Goal: Information Seeking & Learning: Learn about a topic

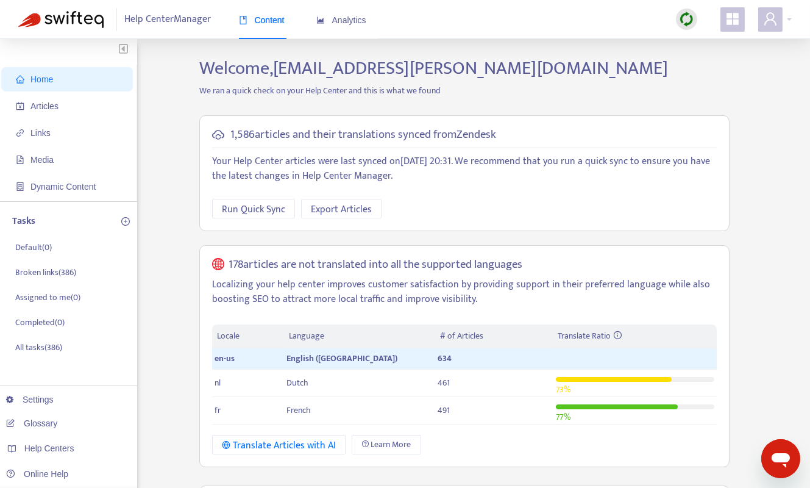
click at [169, 213] on div "Home Articles Links Media Dynamic Content Tasks Default ( 0 ) Broken links ( 38…" at bounding box center [405, 470] width 774 height 827
click at [336, 12] on div "Analytics" at bounding box center [341, 20] width 50 height 37
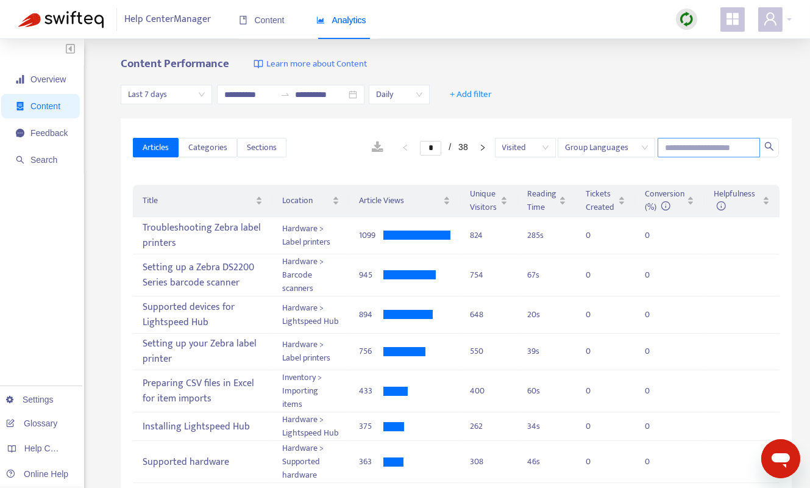
click at [678, 151] on input "text" at bounding box center [709, 148] width 102 height 20
paste input "**********"
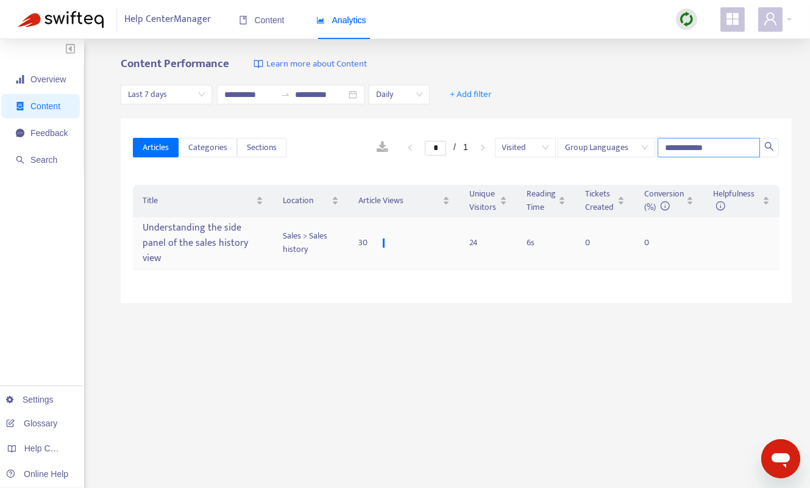
type input "**********"
click at [276, 243] on td "Sales > Sales history" at bounding box center [311, 243] width 76 height 52
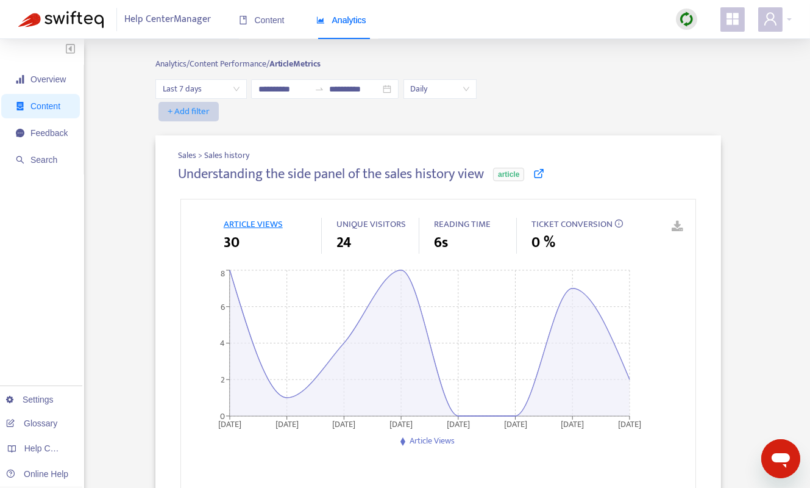
click at [182, 109] on span "+ Add filter" at bounding box center [189, 111] width 42 height 15
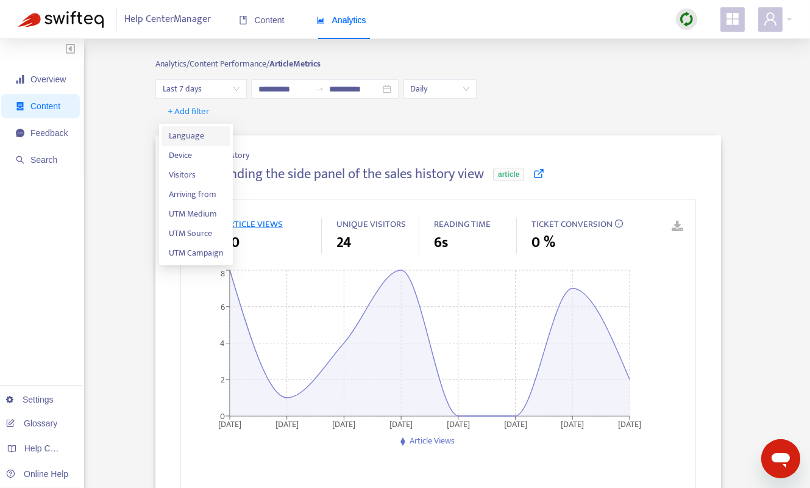
click at [208, 136] on span "Language" at bounding box center [196, 135] width 54 height 13
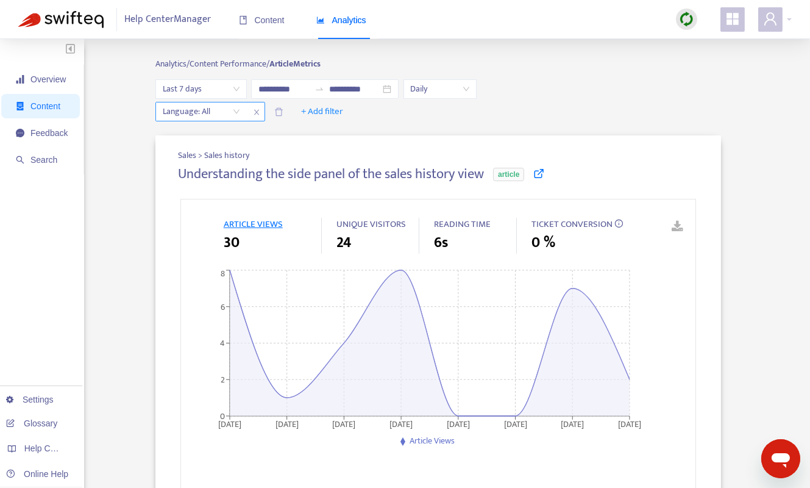
click at [236, 111] on div "Language: All" at bounding box center [201, 111] width 91 height 18
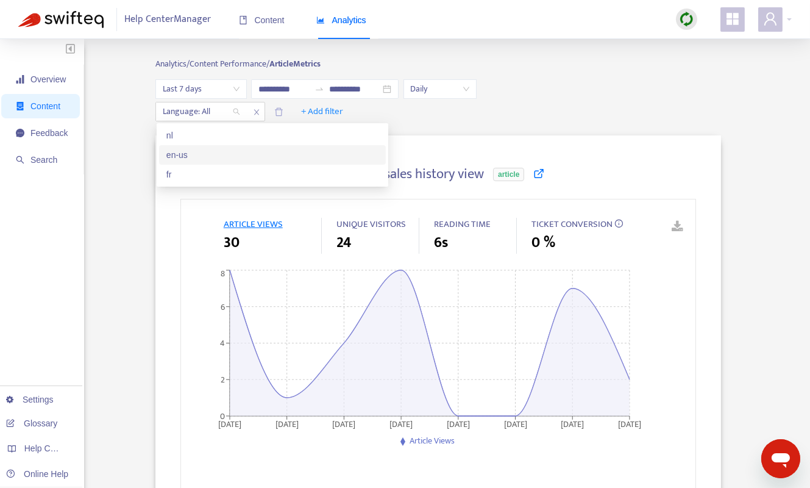
click at [207, 158] on div "en-us" at bounding box center [272, 154] width 212 height 13
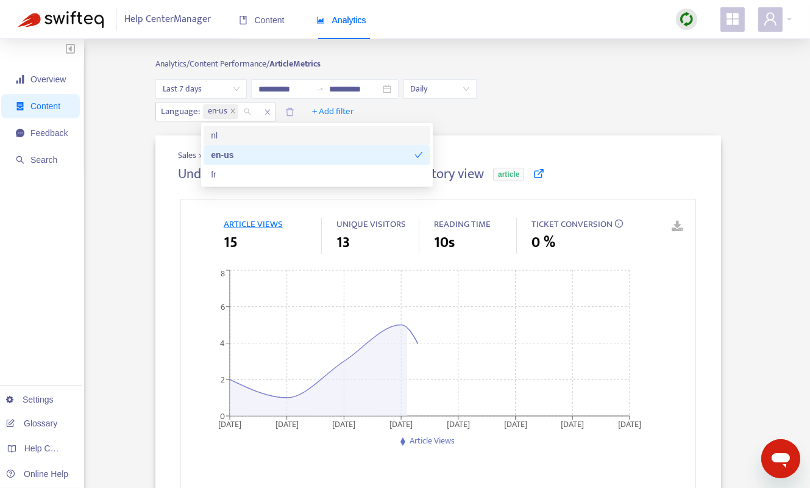
click at [550, 104] on div "Language : en-us + Add filter" at bounding box center [438, 112] width 566 height 20
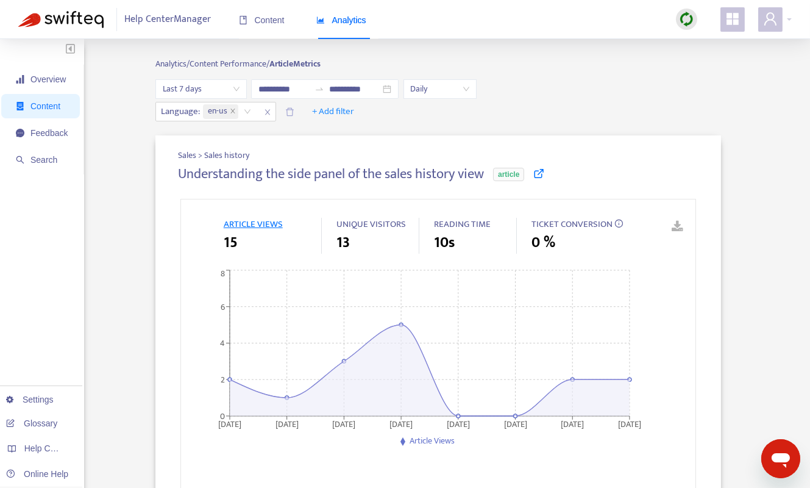
click at [222, 90] on span "Last 7 days" at bounding box center [201, 89] width 77 height 18
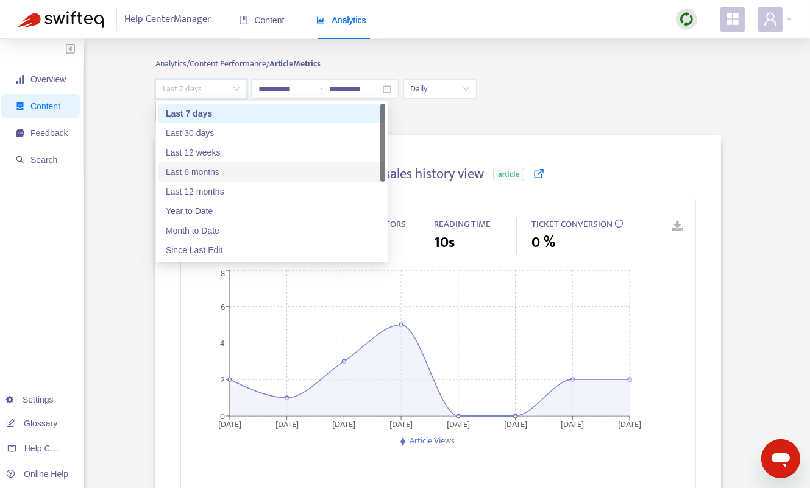
click at [212, 169] on div "Last 6 months" at bounding box center [272, 171] width 212 height 13
type input "**********"
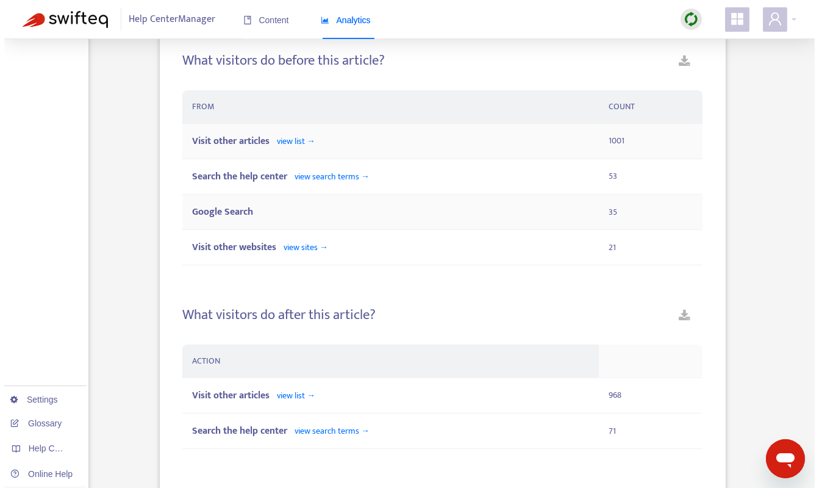
scroll to position [786, 0]
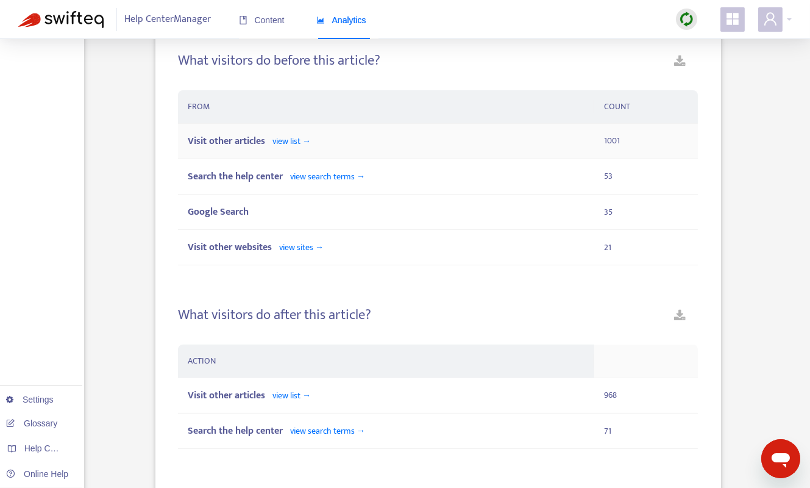
click at [322, 144] on div "Visit other articles view list →" at bounding box center [386, 140] width 397 height 15
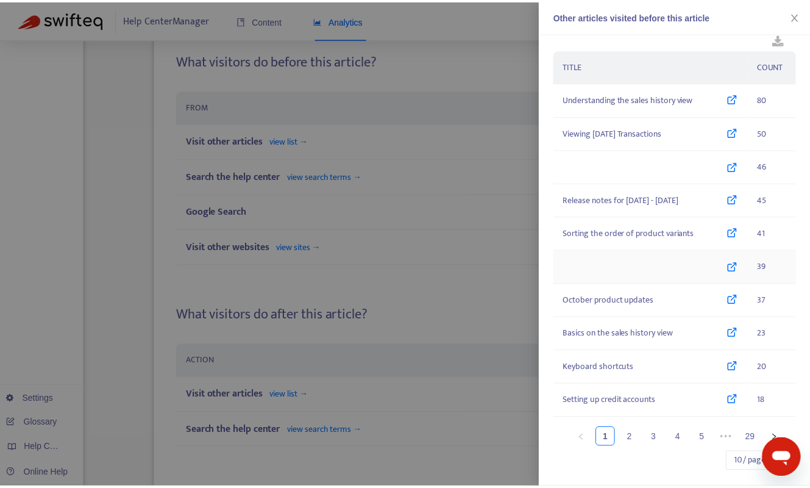
scroll to position [24, 0]
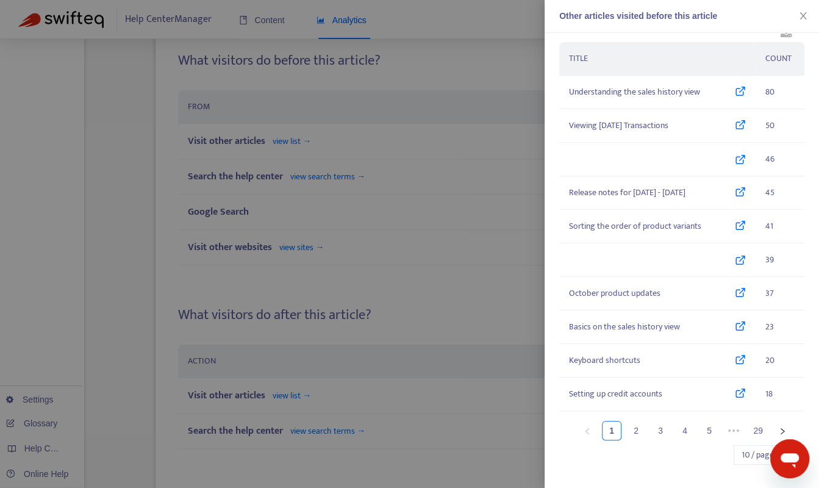
click at [394, 255] on div at bounding box center [409, 244] width 819 height 488
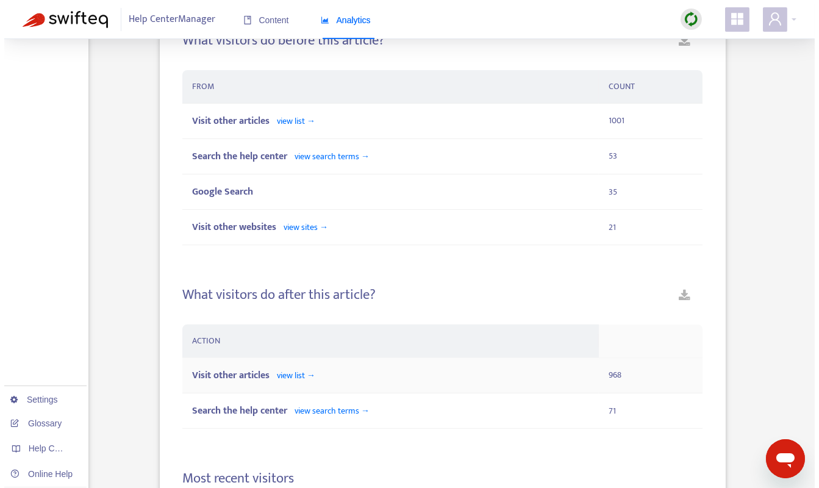
scroll to position [808, 0]
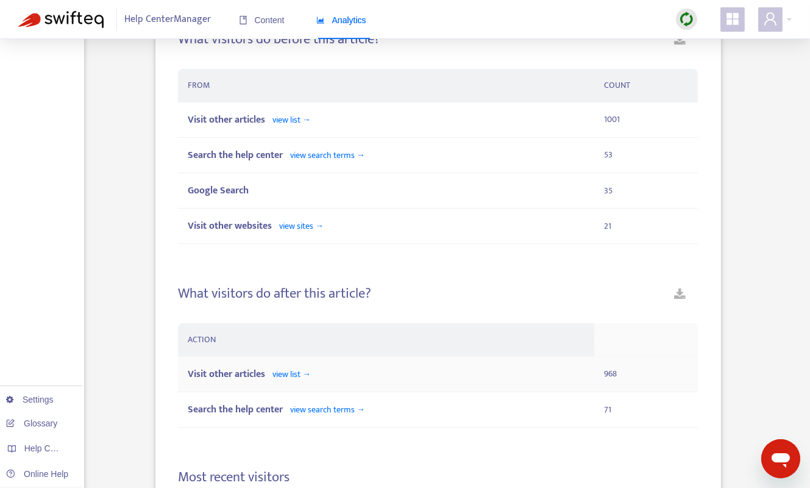
click at [303, 378] on span "view list →" at bounding box center [291, 374] width 38 height 14
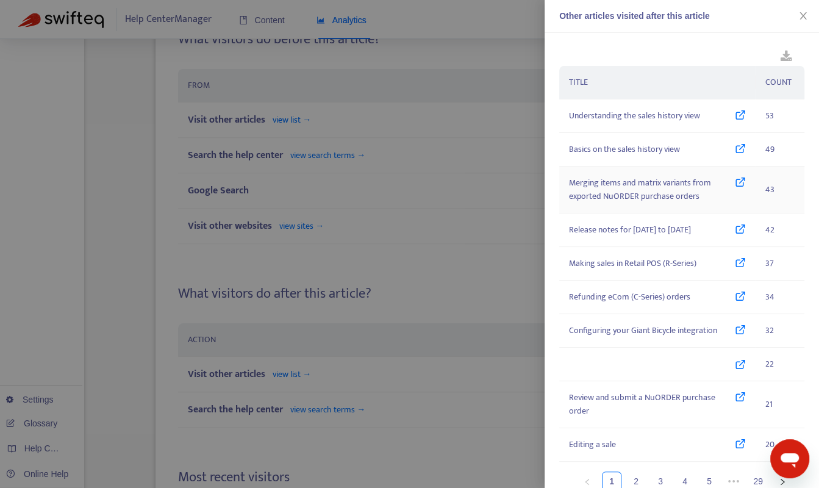
click at [733, 172] on td "Merging items and matrix variants from exported NuORDER purchase orders" at bounding box center [657, 189] width 196 height 47
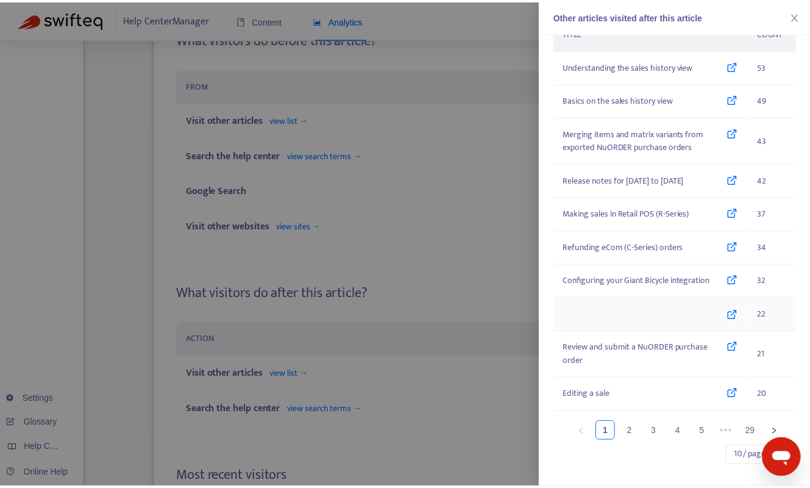
scroll to position [51, 0]
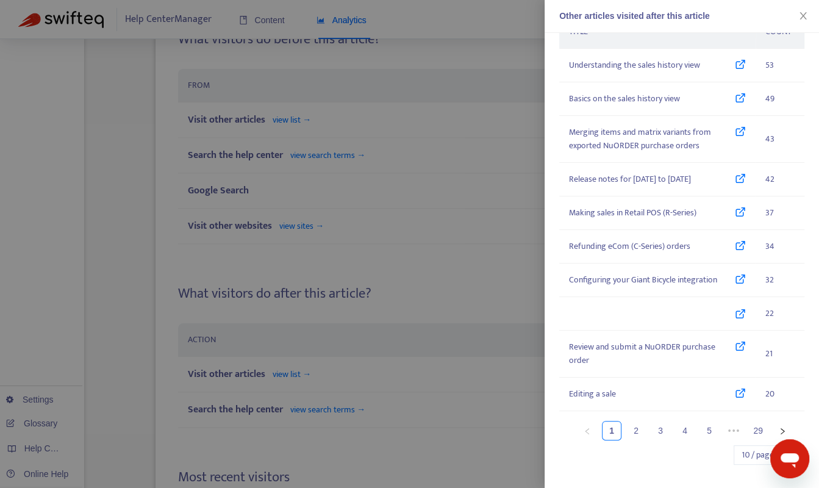
click at [430, 245] on div at bounding box center [409, 244] width 819 height 488
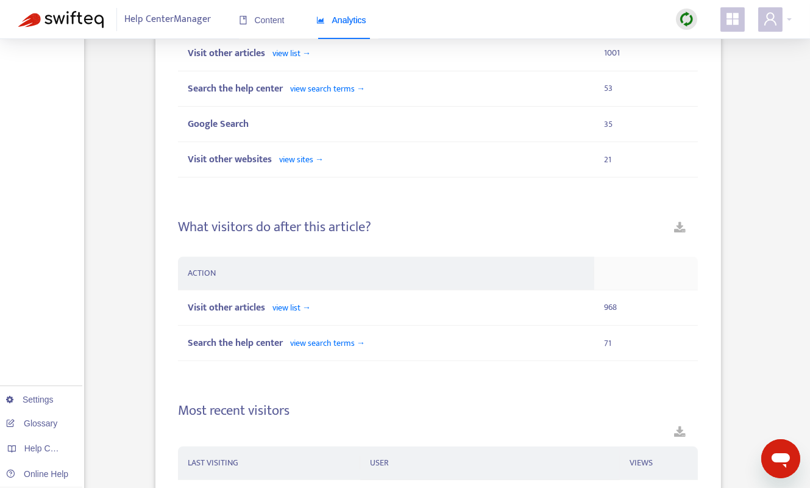
scroll to position [876, 0]
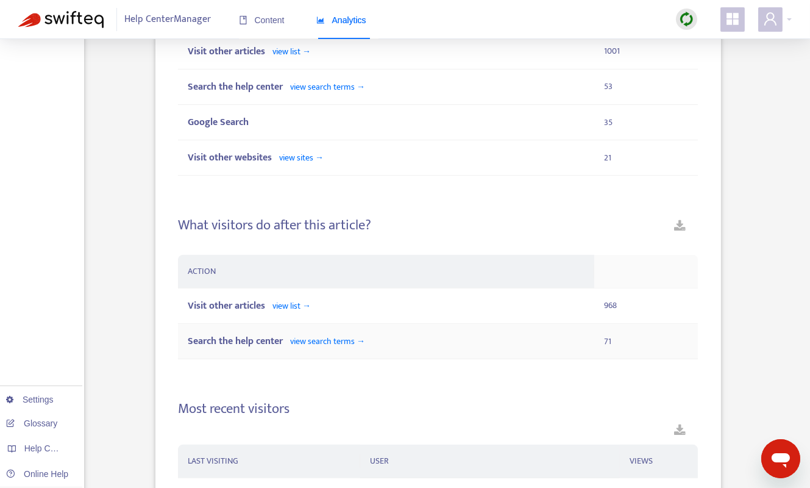
click at [365, 340] on span "view search terms →" at bounding box center [327, 341] width 75 height 14
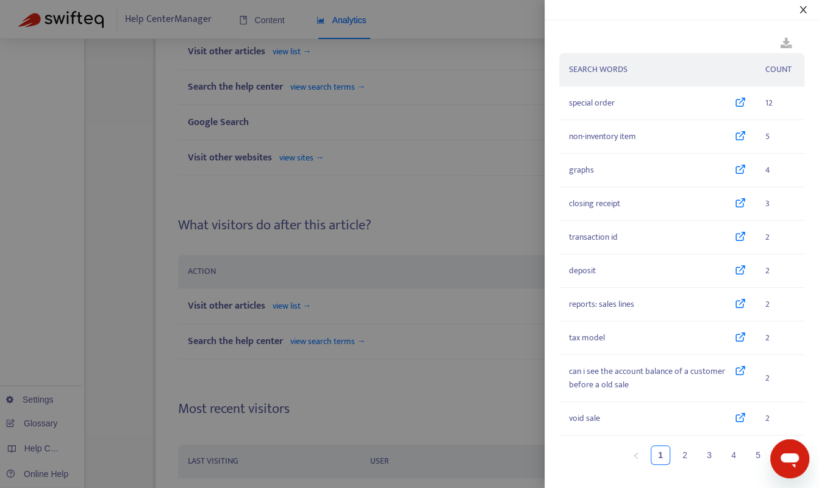
click at [803, 10] on icon "close" at bounding box center [803, 10] width 10 height 10
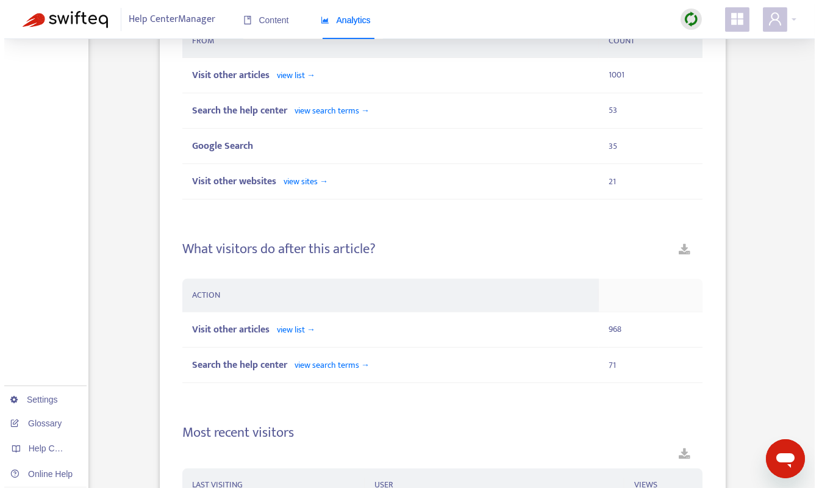
scroll to position [831, 0]
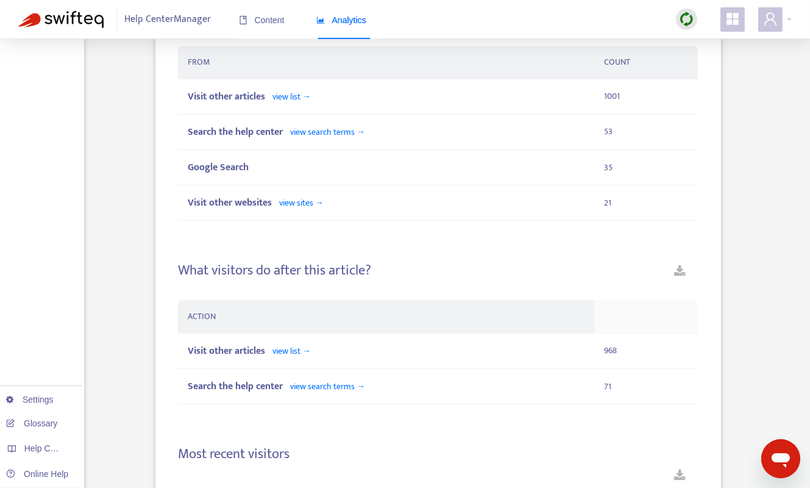
click at [370, 262] on h4 "What visitors do after this article?" at bounding box center [274, 270] width 193 height 16
click at [297, 345] on span "view list →" at bounding box center [291, 351] width 38 height 14
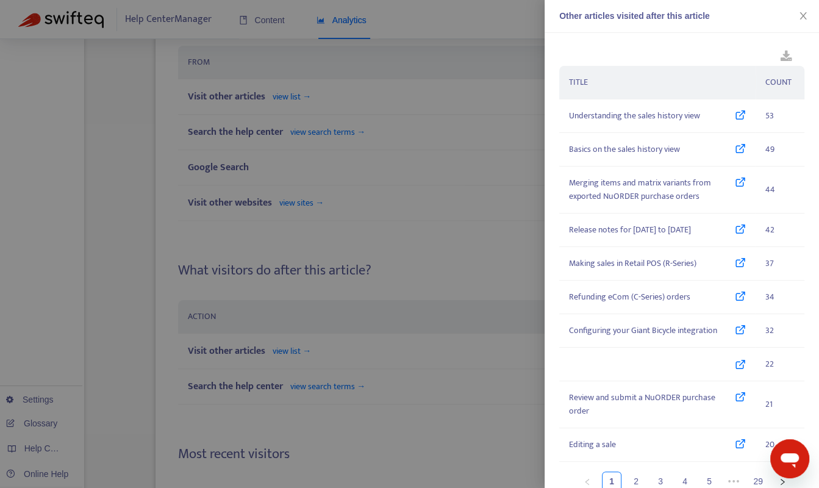
click at [488, 202] on div at bounding box center [409, 244] width 819 height 488
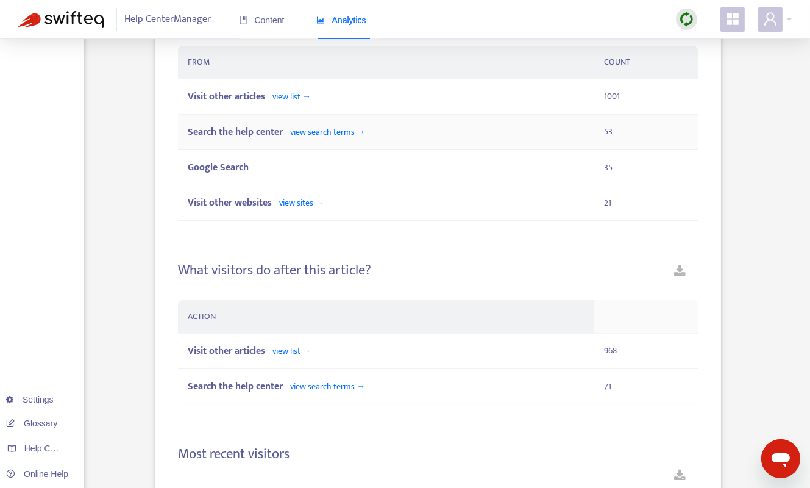
click at [532, 125] on div "Search the help center view search terms →" at bounding box center [386, 131] width 397 height 15
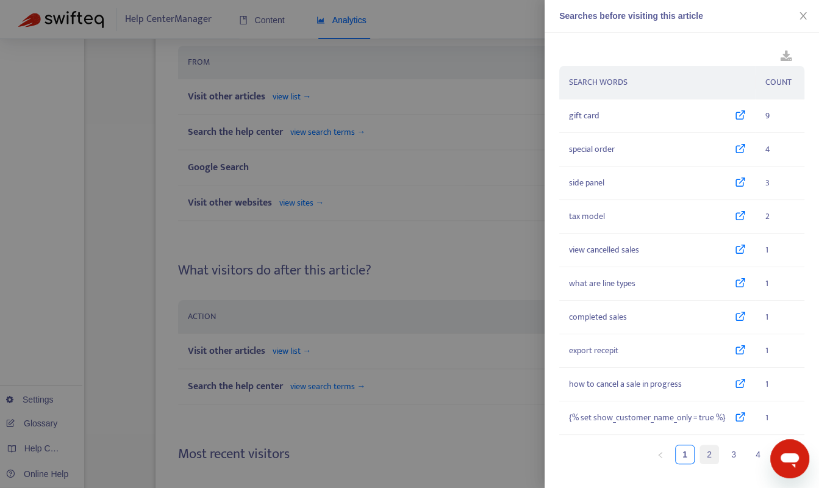
click at [711, 454] on link "2" at bounding box center [709, 454] width 18 height 18
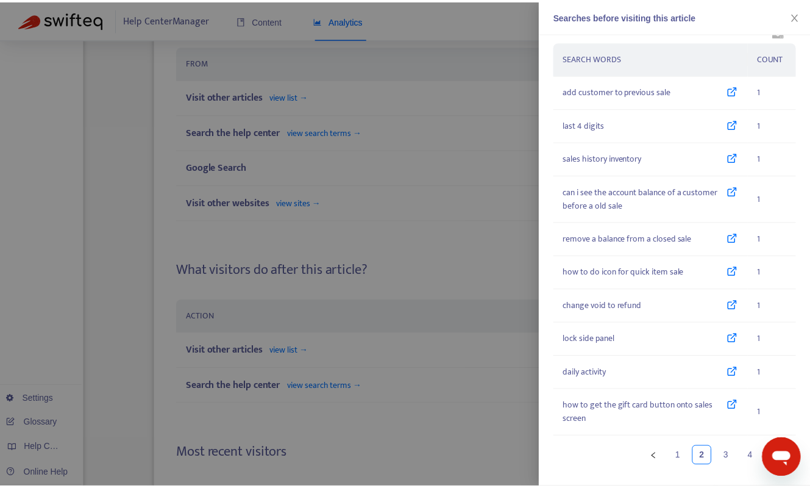
scroll to position [26, 0]
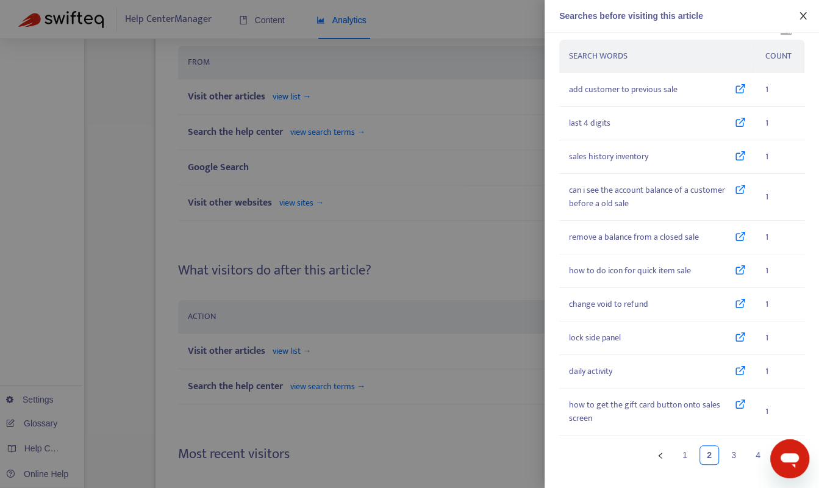
click at [798, 17] on icon "close" at bounding box center [803, 16] width 10 height 10
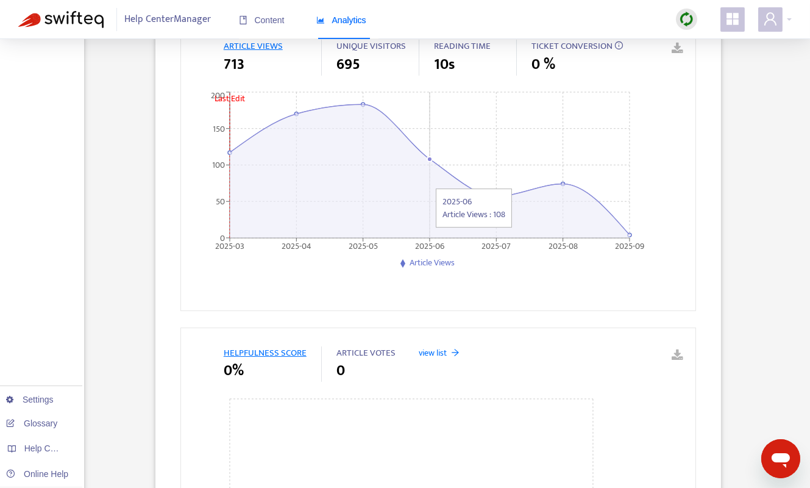
scroll to position [177, 0]
click at [450, 282] on div "2025-03 2025-04 2025-05 2025-06 2025-07 2025-08 2025-09 0 50 100 150 200 Last E…" at bounding box center [433, 196] width 504 height 212
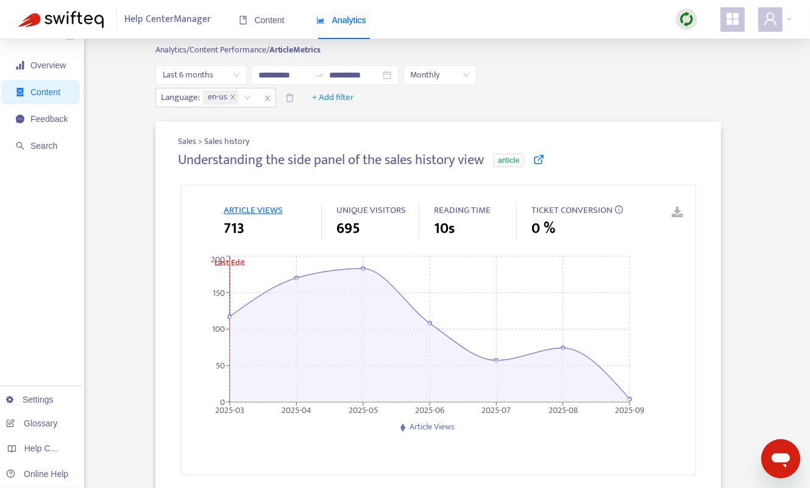
scroll to position [0, 0]
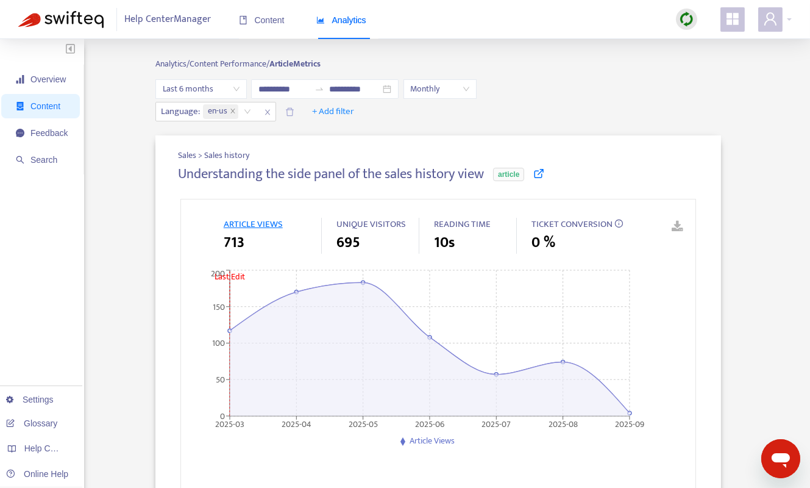
click at [331, 27] on div "Analytics" at bounding box center [341, 20] width 50 height 37
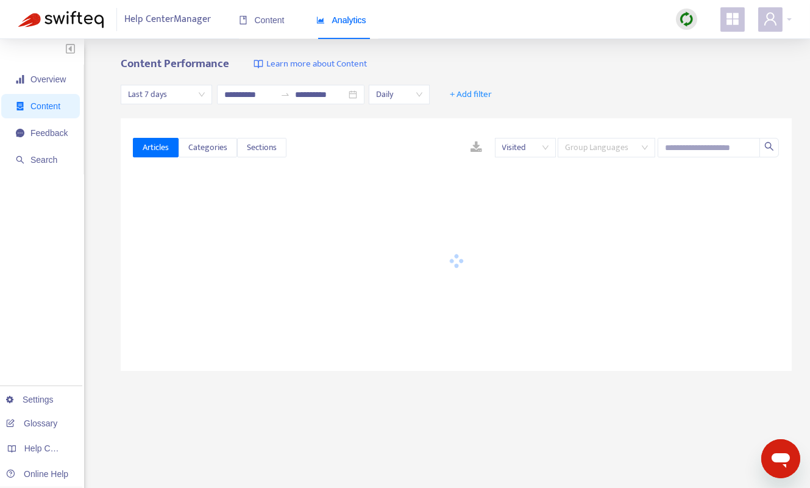
click at [621, 155] on span "Group Languages" at bounding box center [606, 147] width 83 height 18
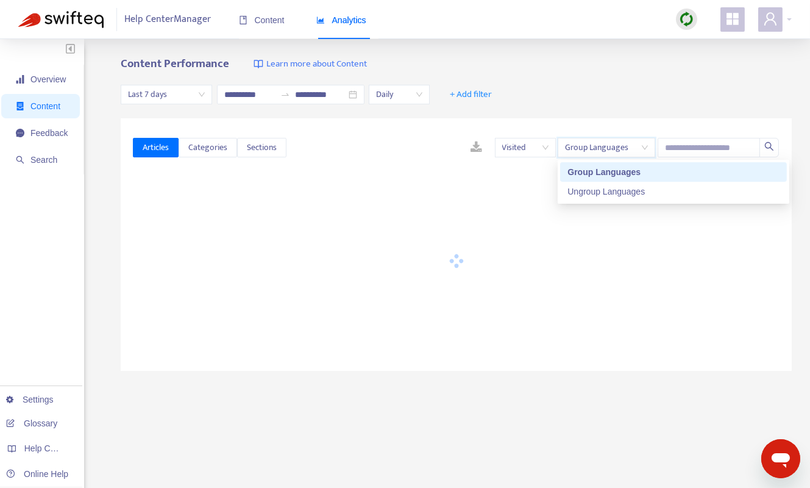
click at [621, 155] on span "Group Languages" at bounding box center [606, 147] width 83 height 18
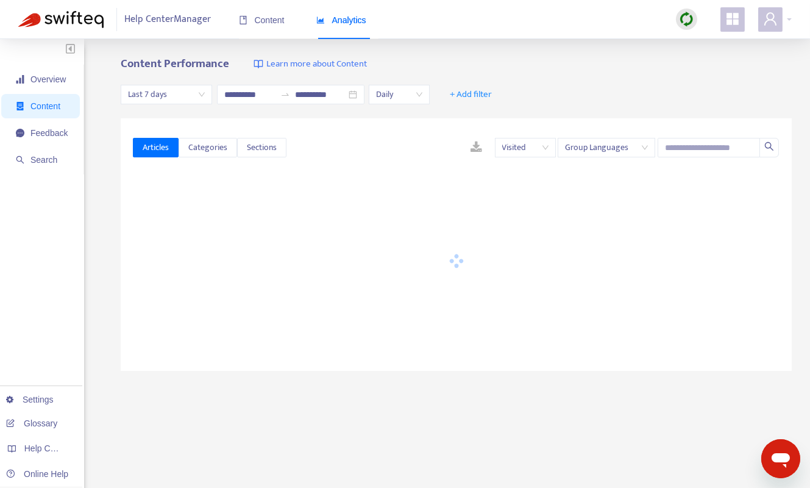
click at [707, 157] on div "Articles Categories Sections Visited Group Languages" at bounding box center [456, 147] width 647 height 47
click at [700, 154] on input "text" at bounding box center [709, 148] width 102 height 20
paste input "**********"
type input "**********"
click at [467, 93] on span "+ Add filter" at bounding box center [471, 94] width 42 height 15
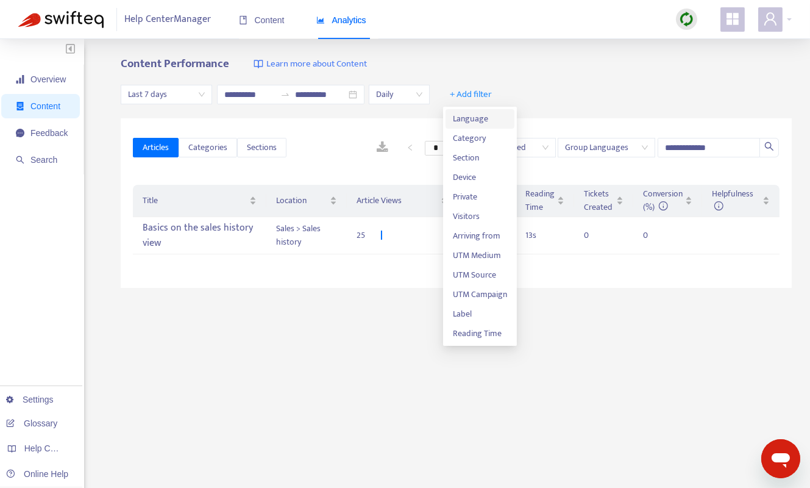
click at [474, 121] on span "Language" at bounding box center [480, 118] width 54 height 13
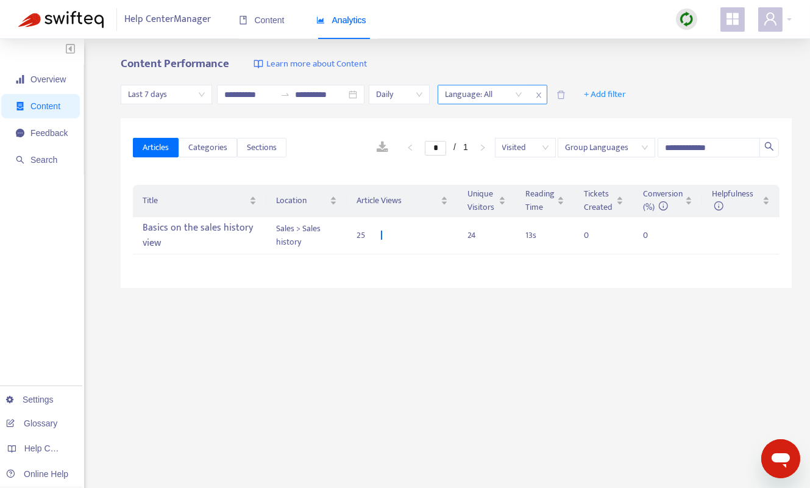
click at [514, 101] on div at bounding box center [478, 94] width 74 height 15
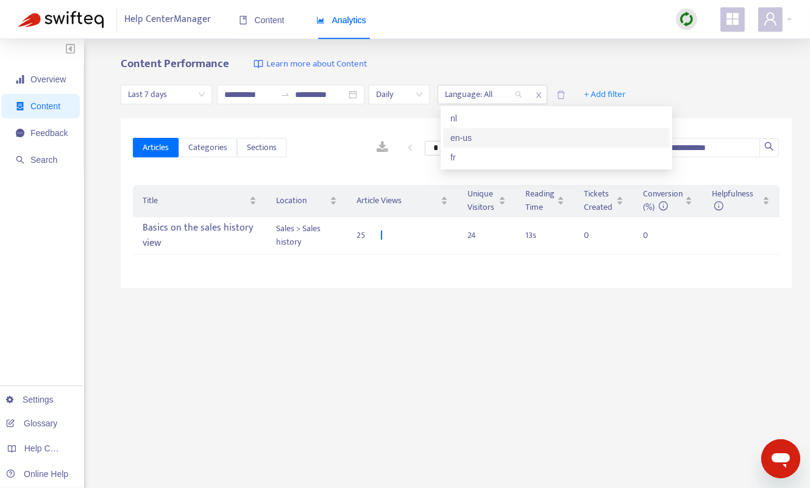
click at [481, 135] on div "en-us" at bounding box center [556, 137] width 212 height 13
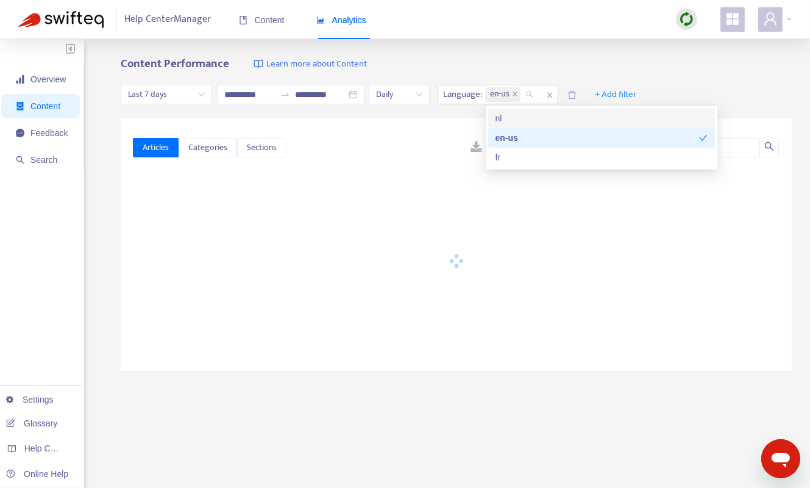
click at [689, 69] on div "Content Performance Learn more about Content" at bounding box center [456, 64] width 671 height 14
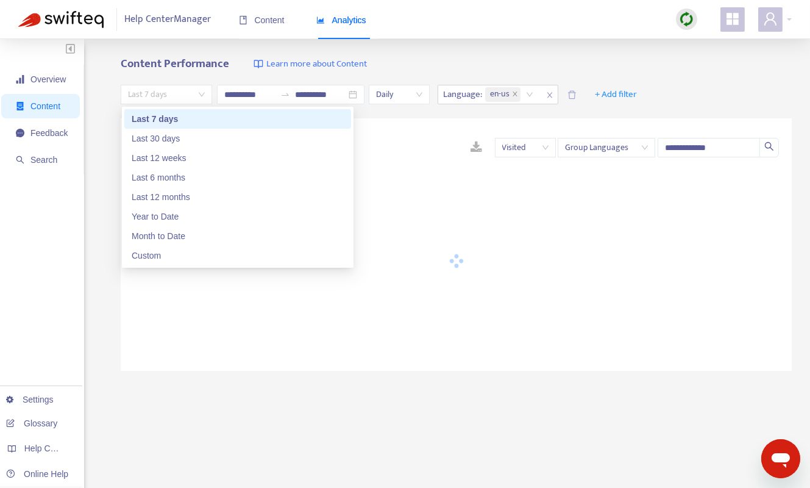
click at [203, 96] on span "Last 7 days" at bounding box center [166, 94] width 77 height 18
click at [177, 175] on div "Last 6 months" at bounding box center [238, 177] width 212 height 13
type input "**********"
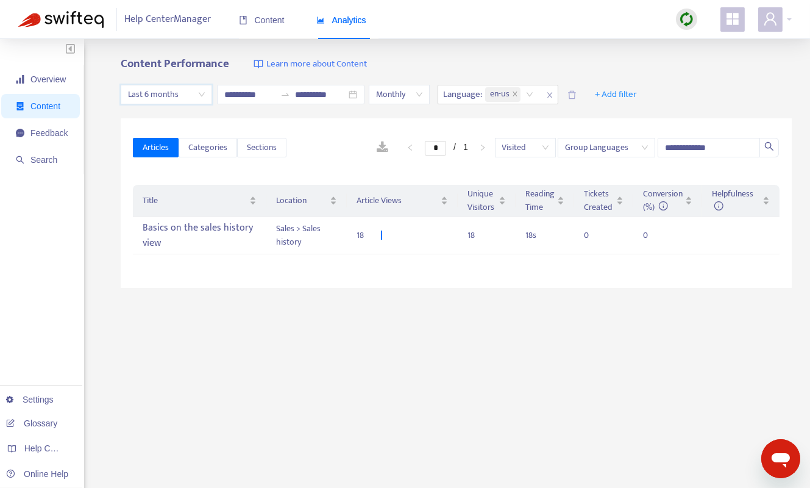
click at [468, 341] on div "**********" at bounding box center [456, 413] width 671 height 713
click at [226, 236] on div "Basics on the sales history view" at bounding box center [200, 235] width 114 height 35
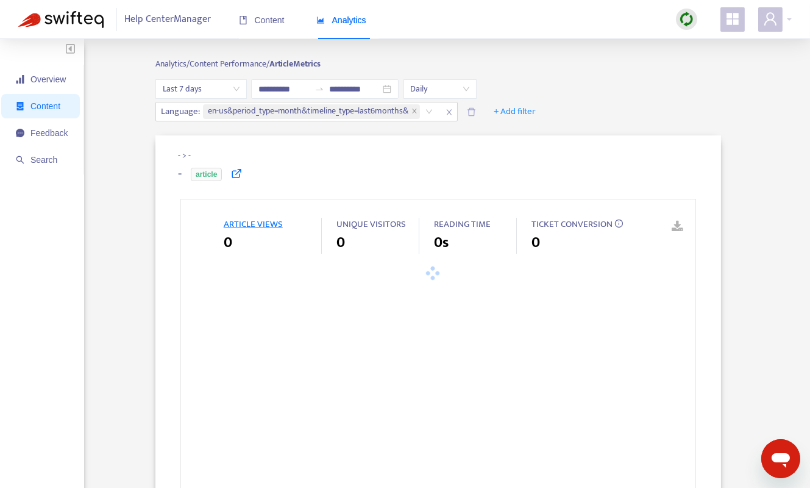
type input "**********"
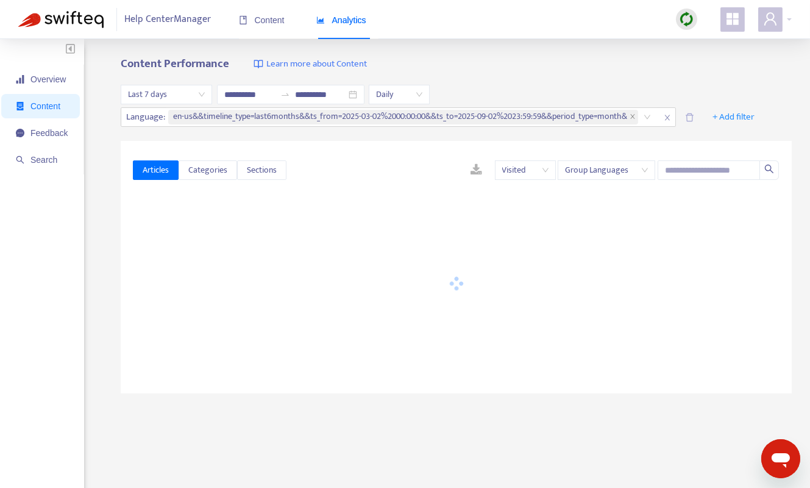
type input "**********"
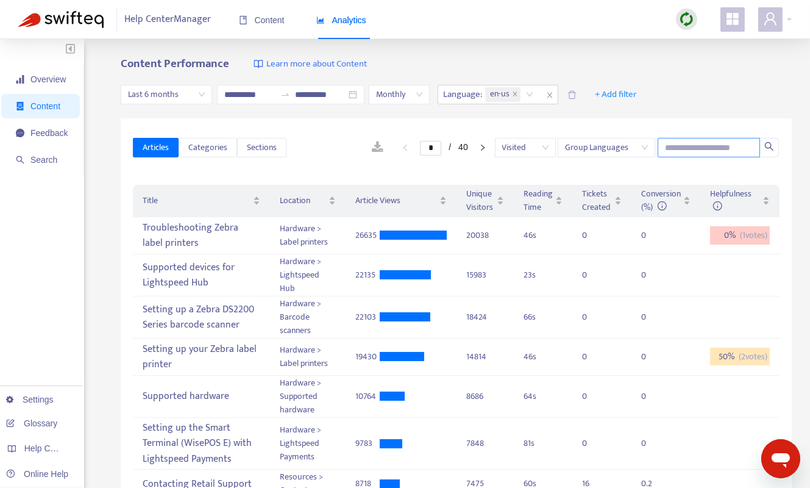
click at [687, 149] on input "text" at bounding box center [709, 148] width 102 height 20
paste input "**********"
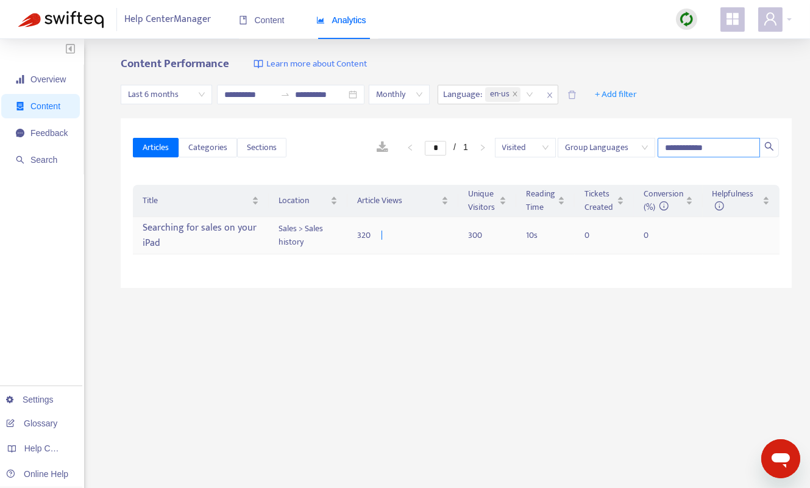
type input "**********"
click at [193, 233] on div "Searching for sales on your iPad" at bounding box center [201, 235] width 116 height 35
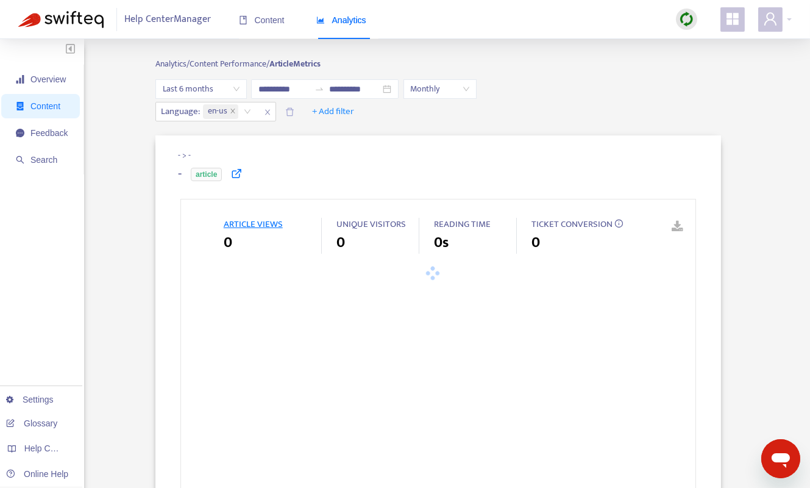
type input "**********"
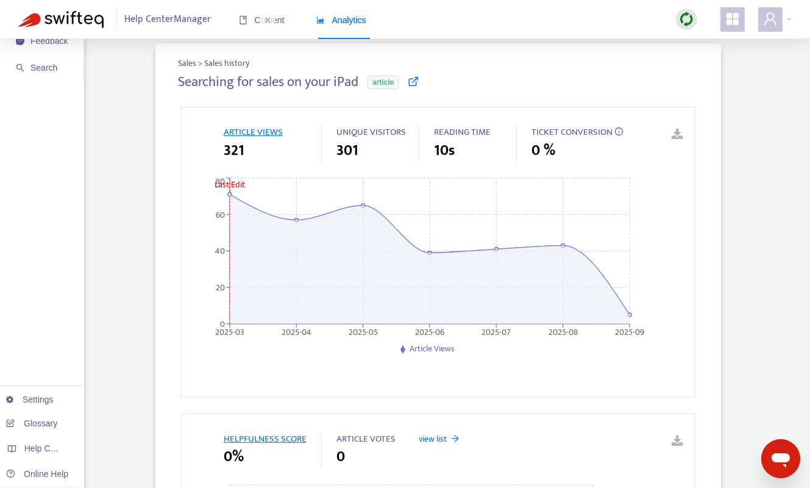
scroll to position [1, 0]
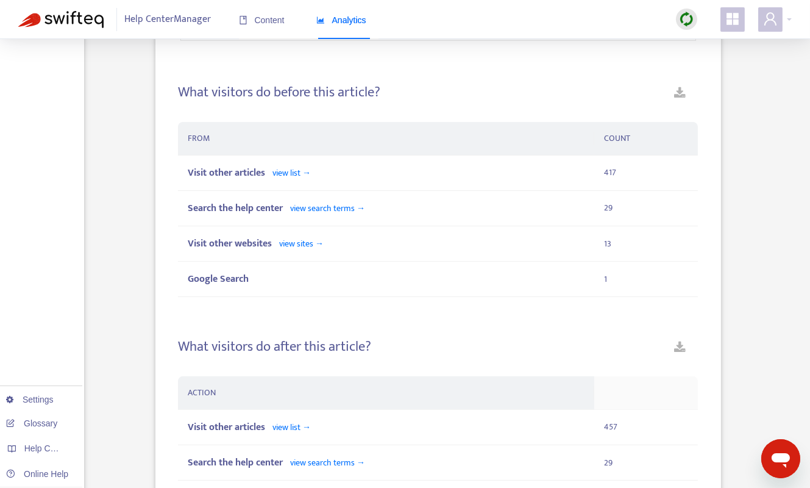
scroll to position [762, 0]
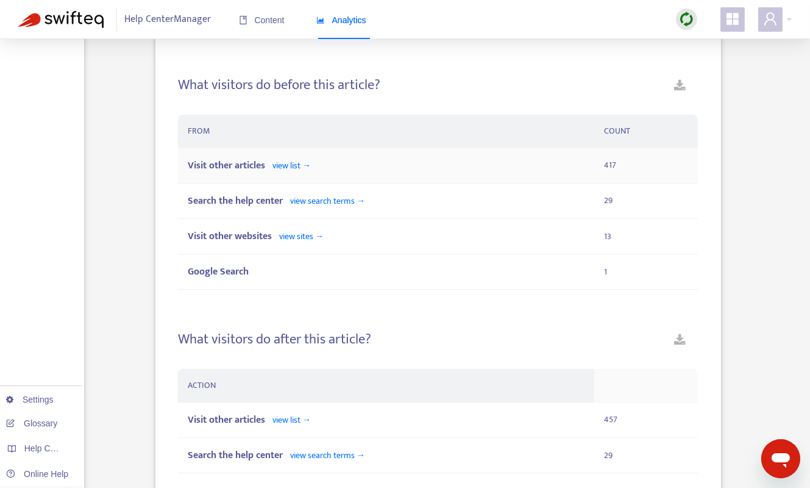
click at [292, 169] on span "view list →" at bounding box center [291, 165] width 38 height 14
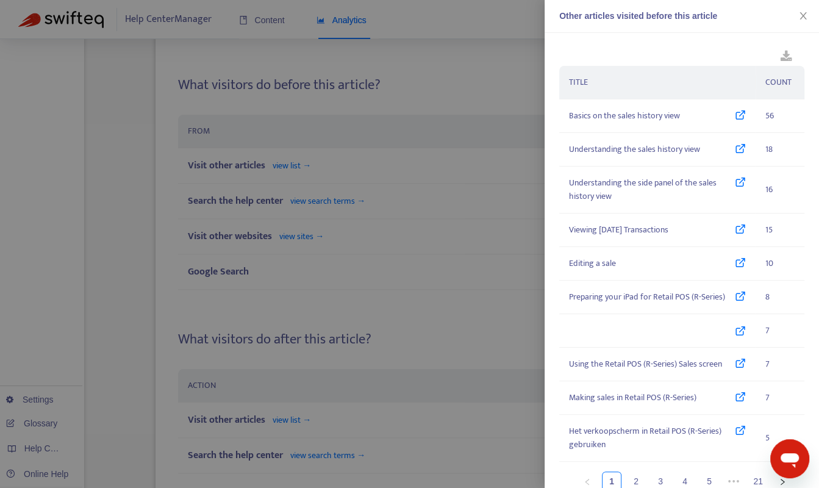
click at [440, 202] on div at bounding box center [409, 244] width 819 height 488
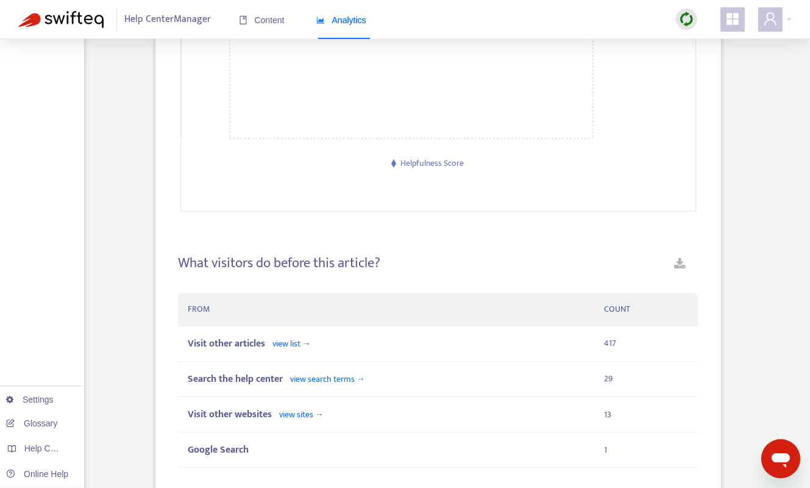
scroll to position [699, 0]
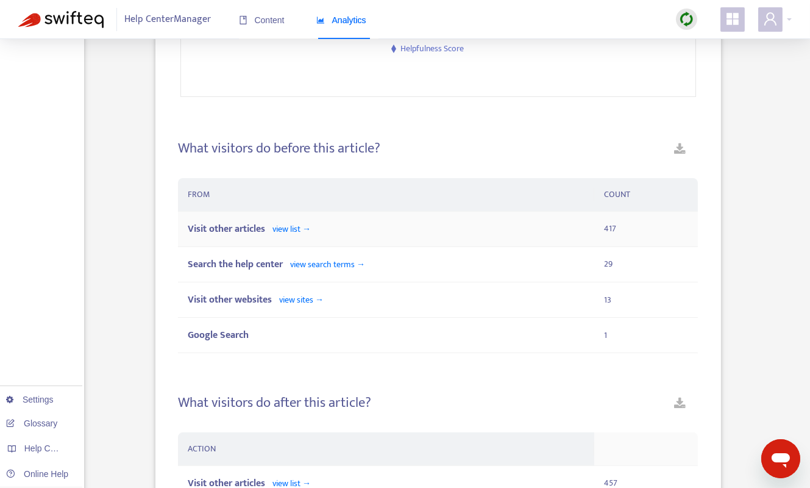
click at [316, 233] on div "Visit other articles view list →" at bounding box center [386, 228] width 397 height 15
click at [306, 229] on span "view list →" at bounding box center [291, 229] width 38 height 14
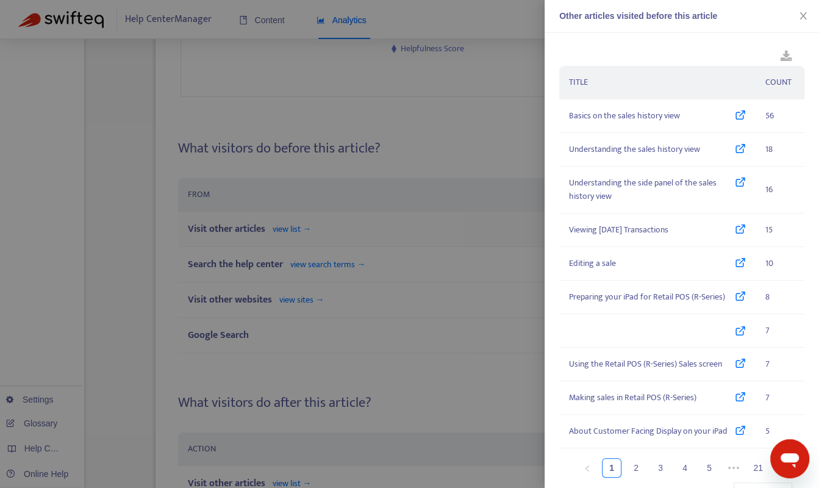
click at [297, 230] on div at bounding box center [409, 244] width 819 height 488
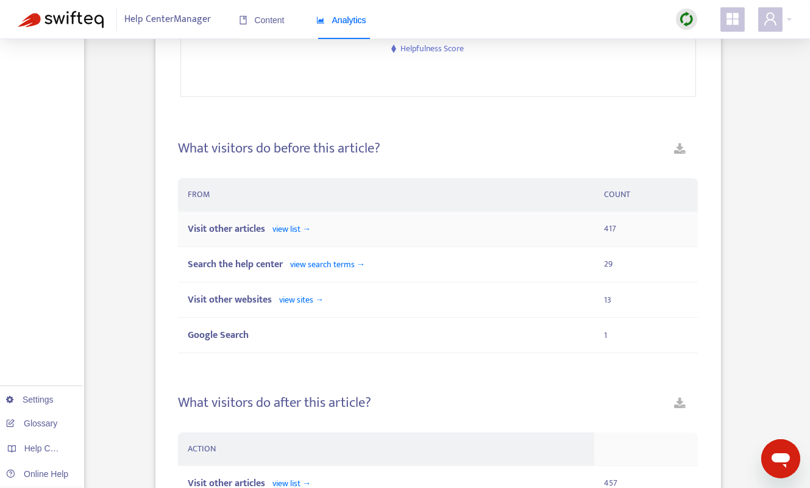
click at [299, 238] on td "Visit other articles view list →" at bounding box center [386, 229] width 416 height 35
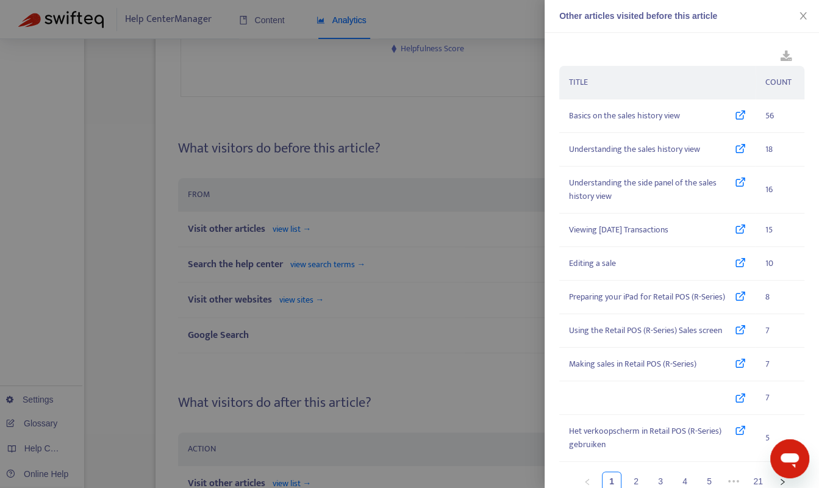
click at [516, 114] on div at bounding box center [409, 244] width 819 height 488
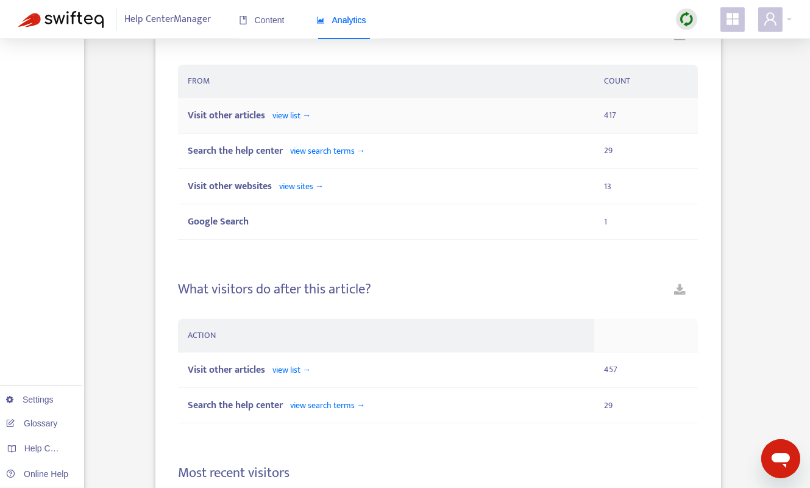
scroll to position [932, 0]
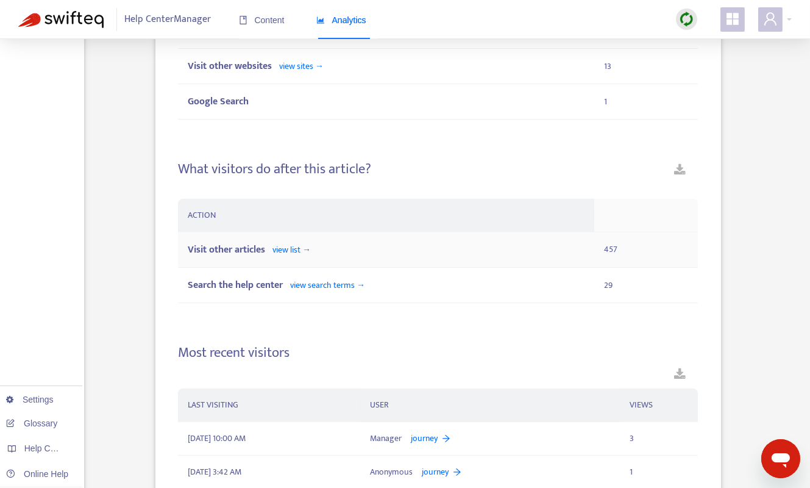
click at [332, 257] on td "Visit other articles view list →" at bounding box center [386, 249] width 416 height 35
click at [296, 254] on span "view list →" at bounding box center [291, 250] width 38 height 14
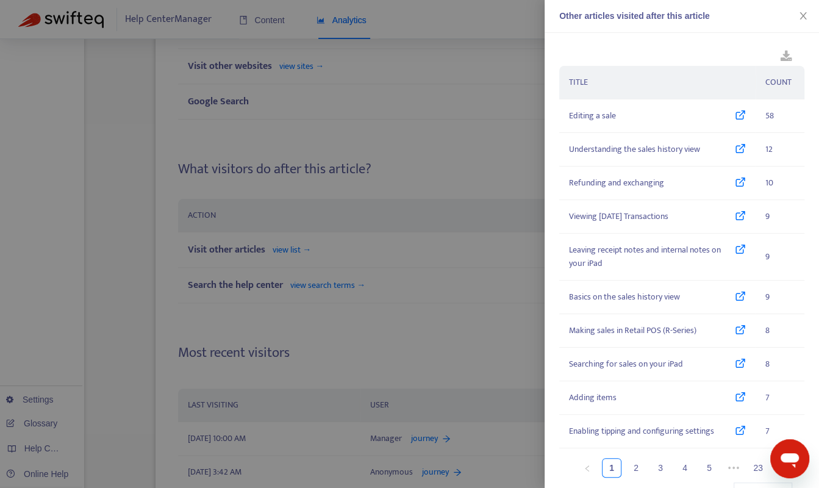
click at [360, 107] on div at bounding box center [409, 244] width 819 height 488
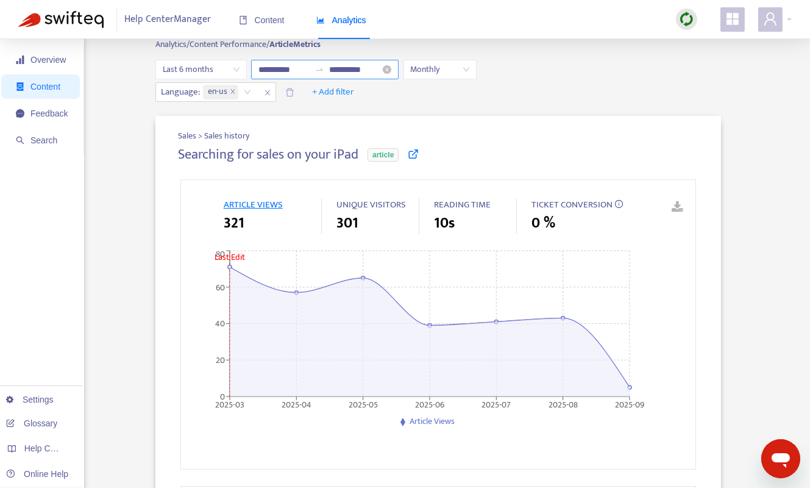
scroll to position [0, 0]
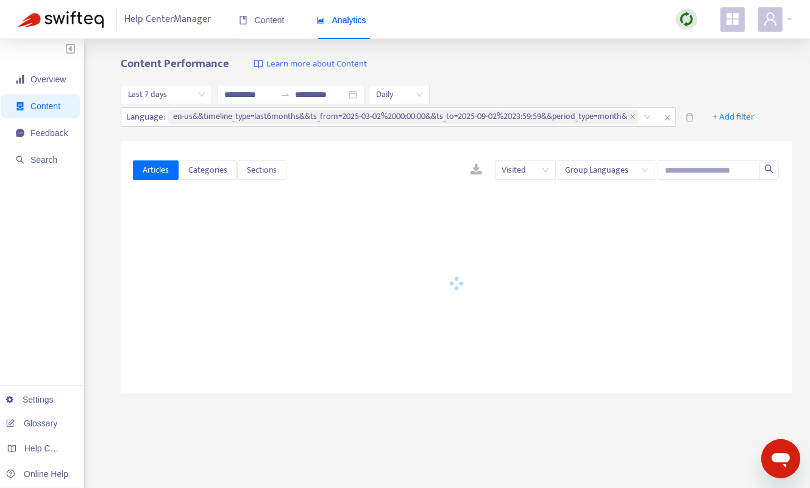
type input "**********"
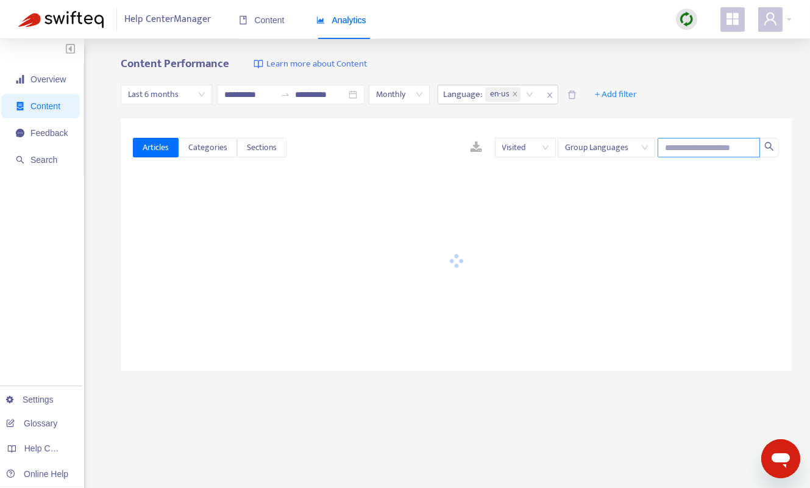
click at [703, 148] on input "text" at bounding box center [709, 148] width 102 height 20
paste input "**********"
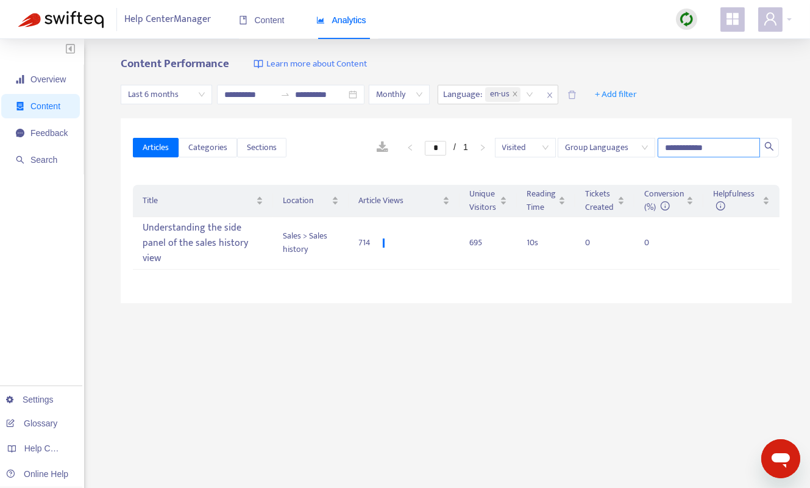
type input "**********"
click at [687, 143] on input "**********" at bounding box center [709, 148] width 102 height 20
click at [214, 247] on div "Understanding the side panel of the sales history view" at bounding box center [203, 243] width 120 height 51
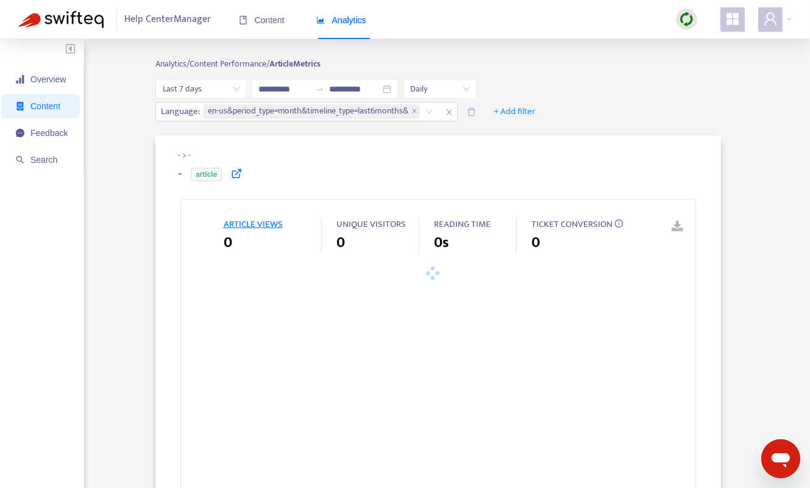
type input "**********"
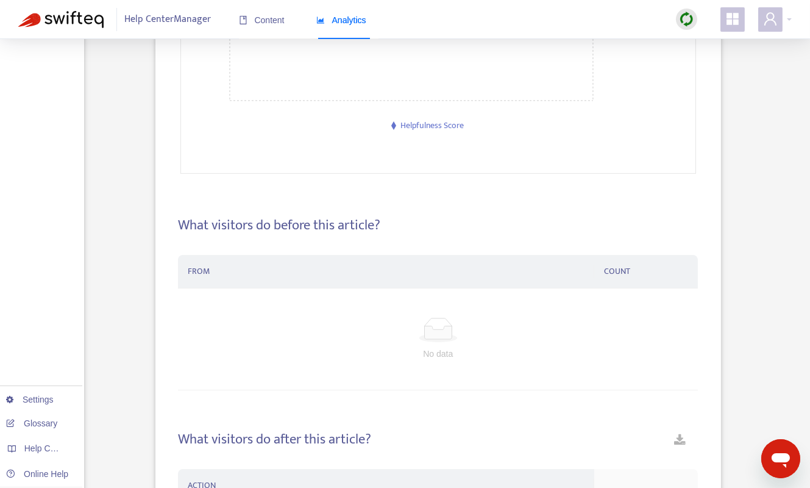
scroll to position [735, 0]
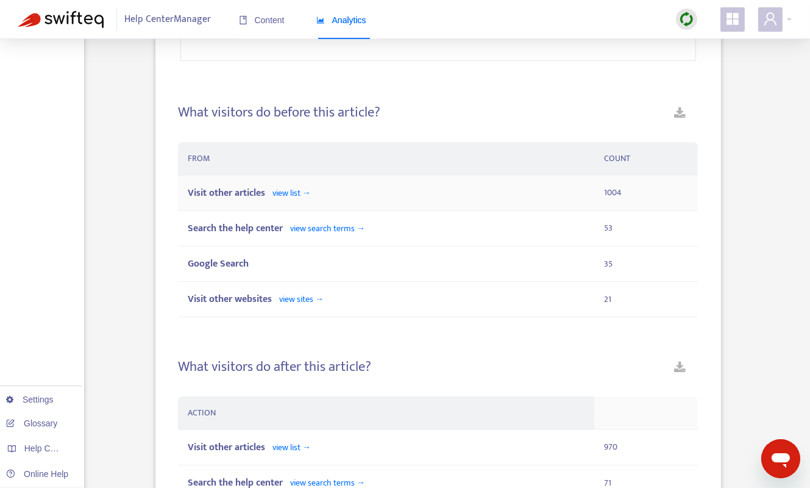
click at [532, 189] on div "Visit other articles view list →" at bounding box center [386, 192] width 397 height 15
click at [305, 189] on span "view list →" at bounding box center [291, 193] width 38 height 14
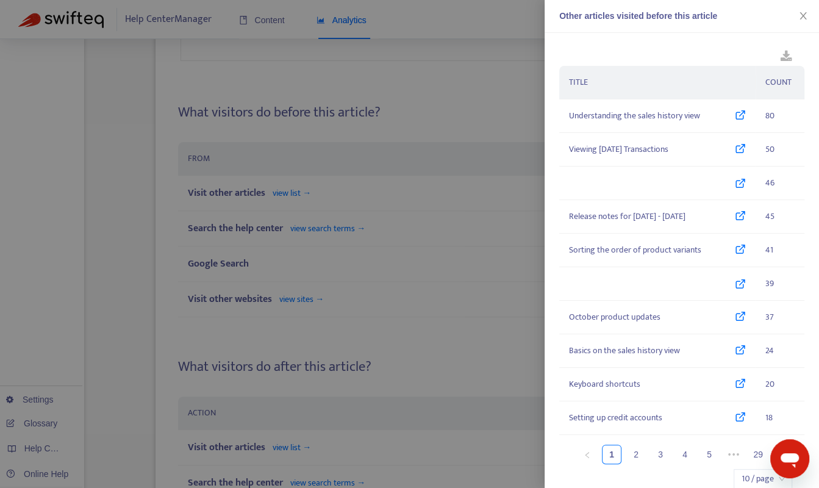
click at [301, 188] on div at bounding box center [409, 244] width 819 height 488
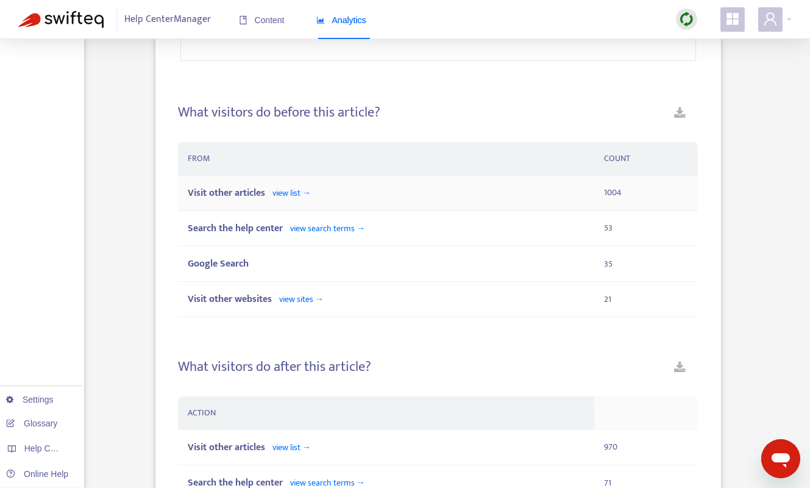
click at [303, 189] on span "view list →" at bounding box center [291, 193] width 38 height 14
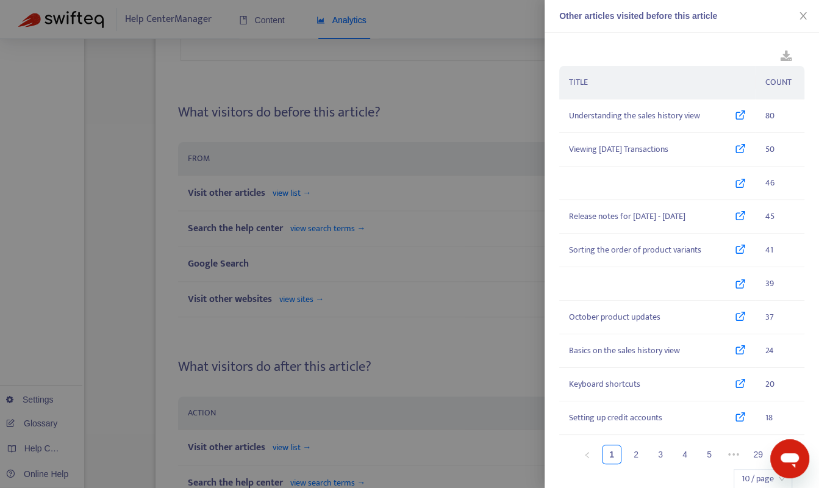
click at [292, 311] on div at bounding box center [409, 244] width 819 height 488
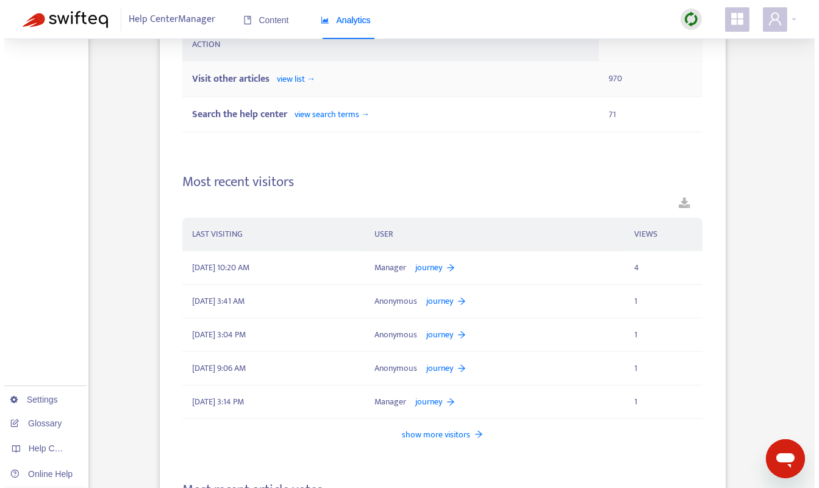
scroll to position [1036, 0]
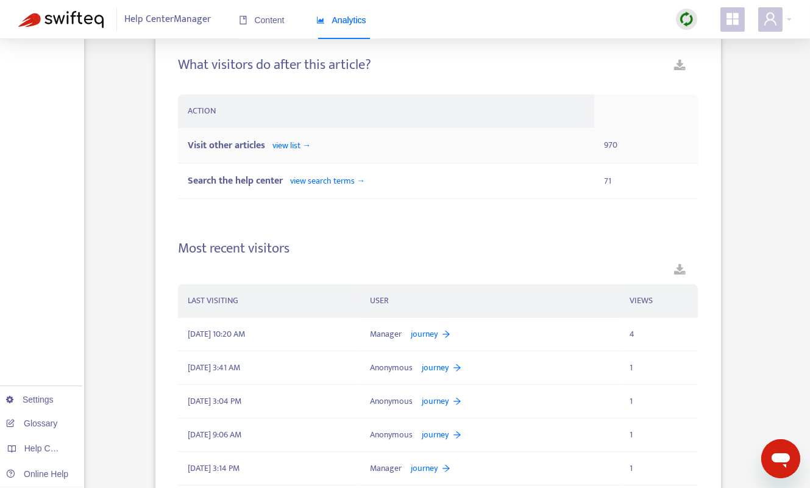
click at [293, 144] on span "view list →" at bounding box center [291, 145] width 38 height 14
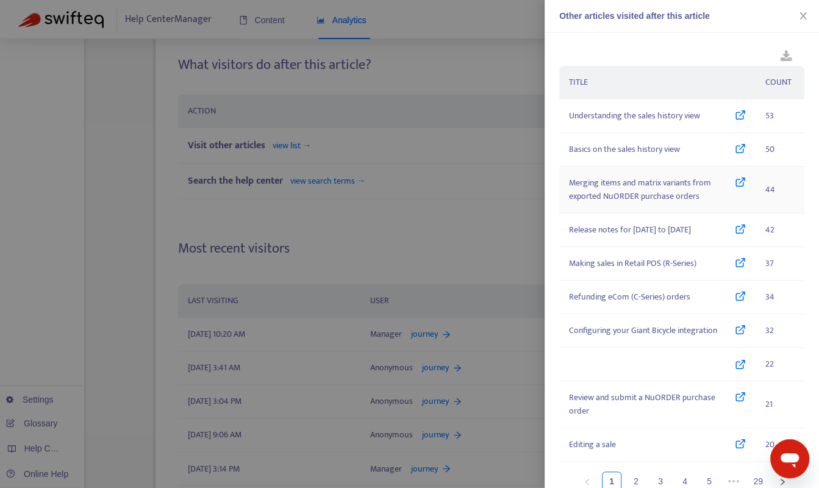
click at [735, 184] on icon at bounding box center [740, 189] width 11 height 27
click at [712, 305] on td "Refunding eCom (C-Series) orders" at bounding box center [657, 297] width 196 height 34
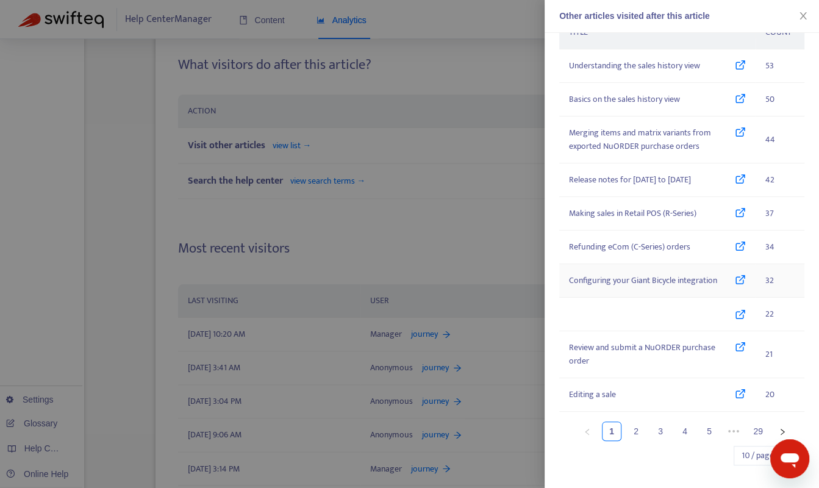
scroll to position [51, 0]
click at [737, 279] on icon at bounding box center [740, 279] width 11 height 13
